Goal: Task Accomplishment & Management: Manage account settings

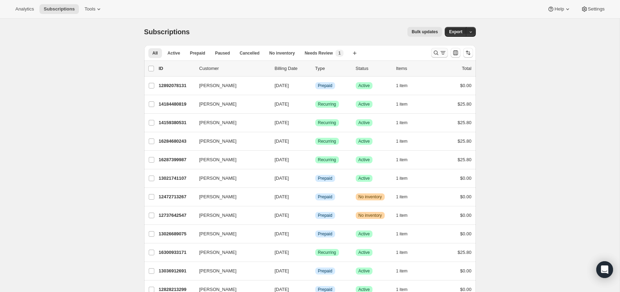
click at [436, 52] on icon "Search and filter results" at bounding box center [436, 52] width 7 height 7
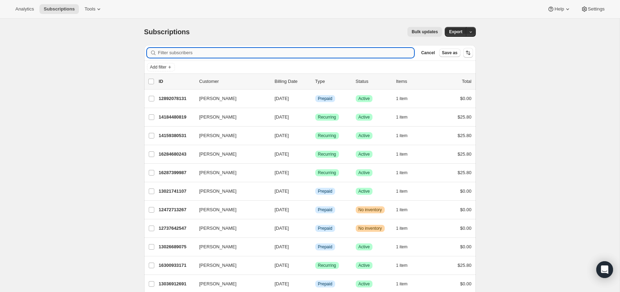
click at [360, 55] on input "Filter subscribers" at bounding box center [286, 53] width 256 height 10
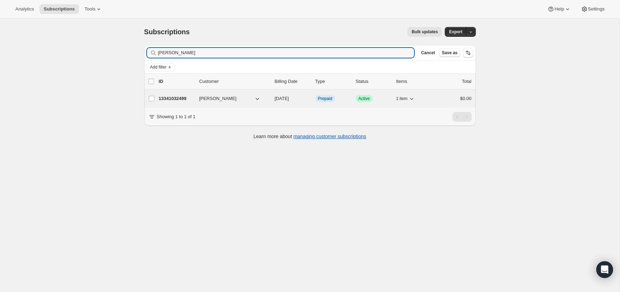
type input "[PERSON_NAME]"
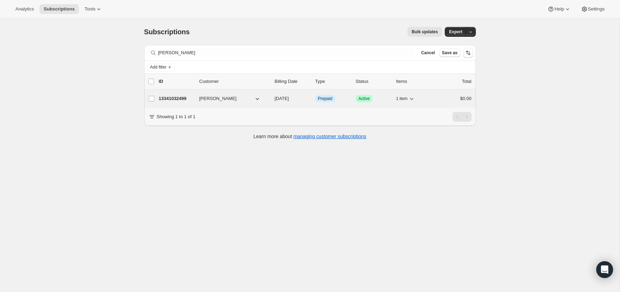
click at [162, 98] on p "13341032499" at bounding box center [176, 98] width 35 height 7
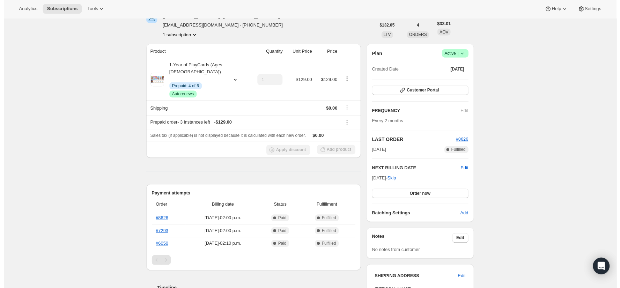
scroll to position [52, 0]
